Goal: Information Seeking & Learning: Learn about a topic

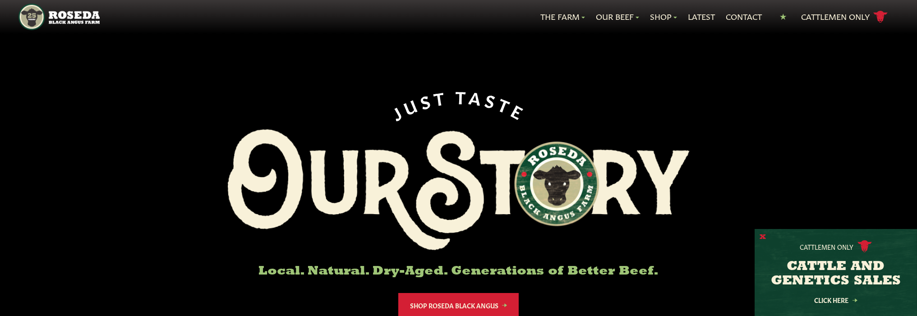
click at [763, 235] on button "X" at bounding box center [763, 237] width 6 height 9
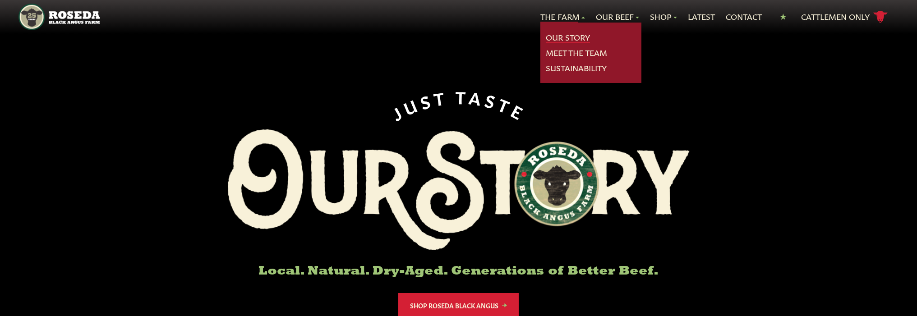
click at [558, 36] on link "Our Story" at bounding box center [568, 38] width 44 height 12
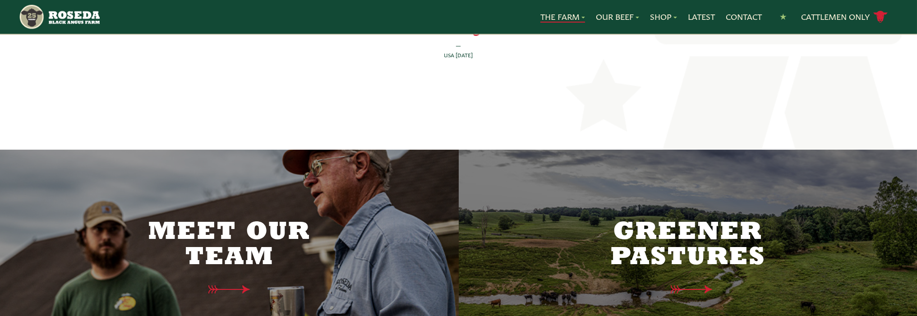
scroll to position [2211, 0]
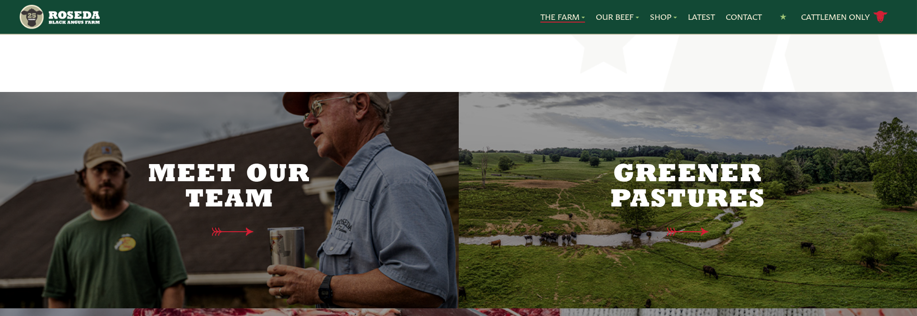
click at [237, 162] on h2 "Meet Our Team" at bounding box center [229, 187] width 190 height 51
click at [244, 227] on icon at bounding box center [237, 231] width 46 height 9
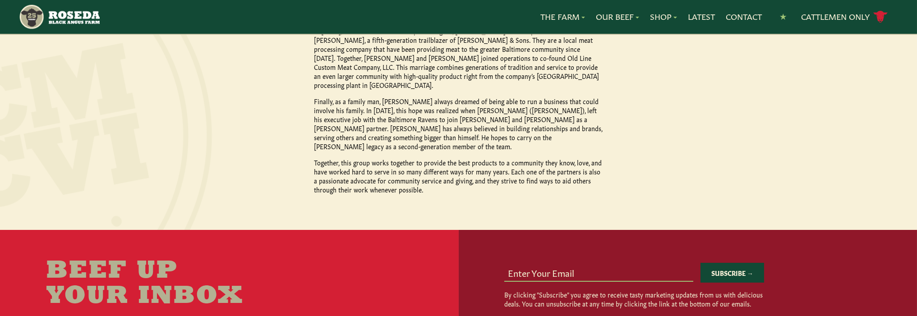
scroll to position [993, 0]
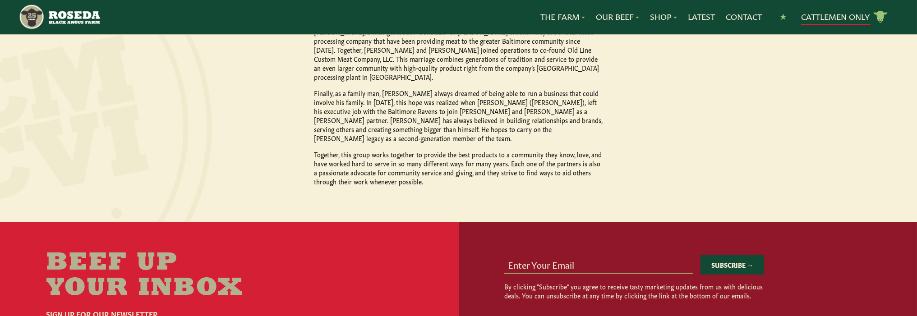
click at [845, 14] on link "Cattlemen Only cattle icon copy Created with Sketch." at bounding box center [844, 17] width 87 height 16
click at [749, 16] on link "Contact" at bounding box center [744, 17] width 36 height 12
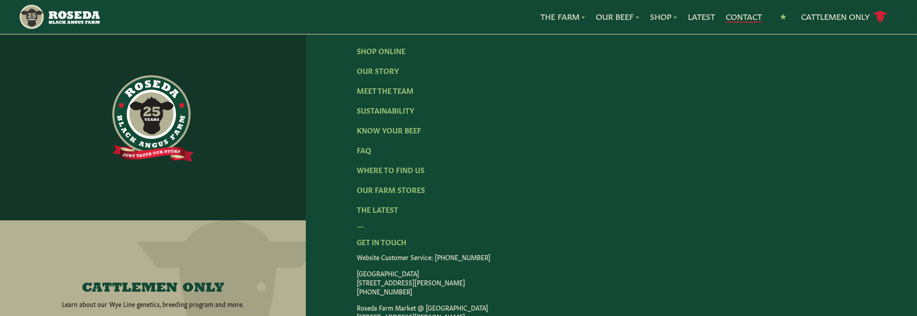
scroll to position [993, 0]
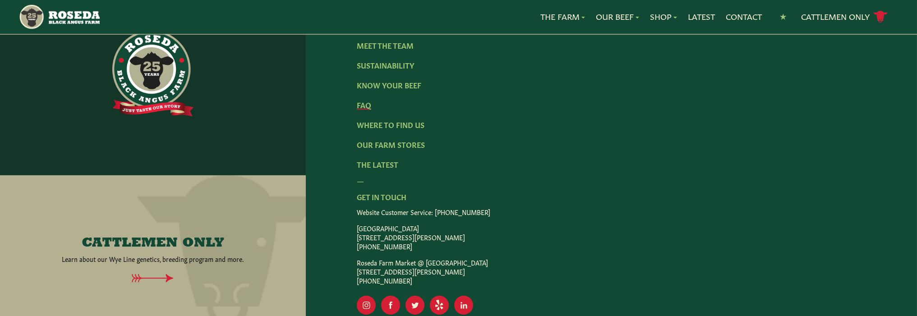
click at [366, 101] on link "FAQ" at bounding box center [364, 105] width 14 height 10
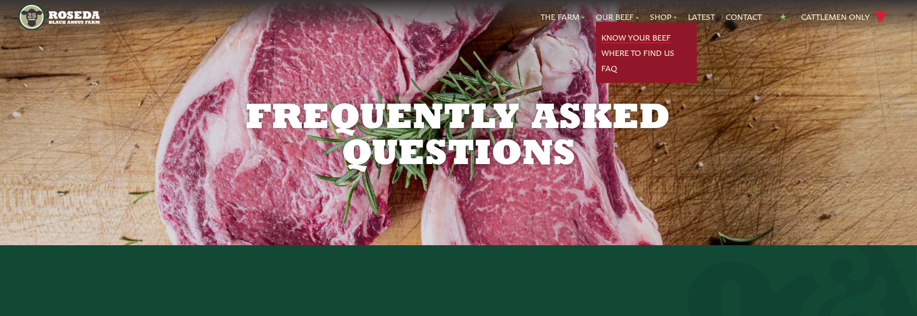
click at [636, 37] on link "Know Your Beef" at bounding box center [636, 38] width 69 height 12
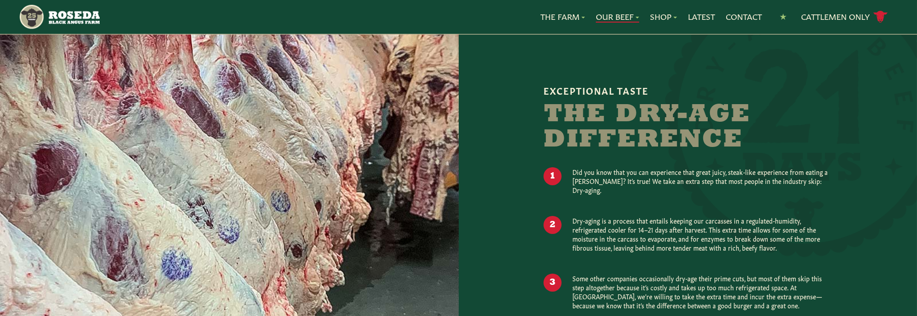
scroll to position [722, 0]
